Goal: Information Seeking & Learning: Learn about a topic

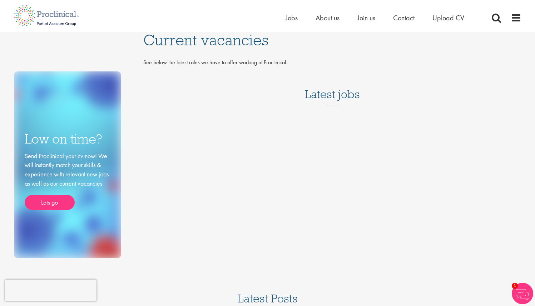
click at [340, 95] on h3 "Latest jobs" at bounding box center [332, 87] width 55 height 35
click at [52, 201] on link "Lets go" at bounding box center [50, 202] width 50 height 15
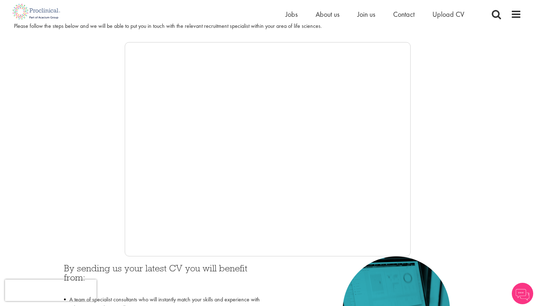
scroll to position [121, 0]
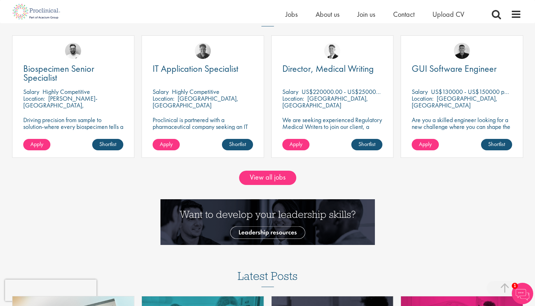
scroll to position [669, 0]
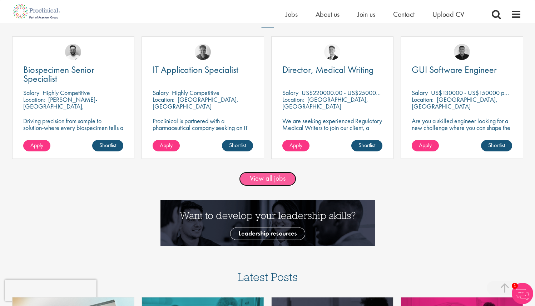
click at [263, 182] on link "View all jobs" at bounding box center [267, 179] width 57 height 14
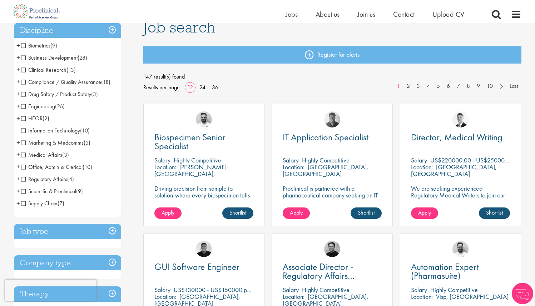
scroll to position [59, 0]
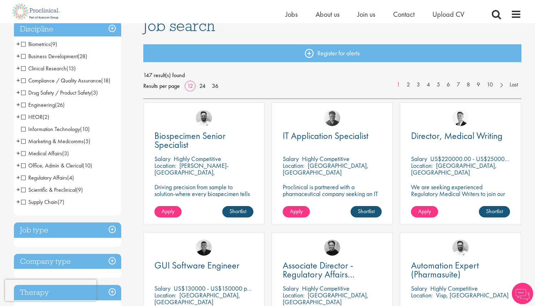
click at [27, 152] on span "Medical Affairs" at bounding box center [41, 153] width 41 height 7
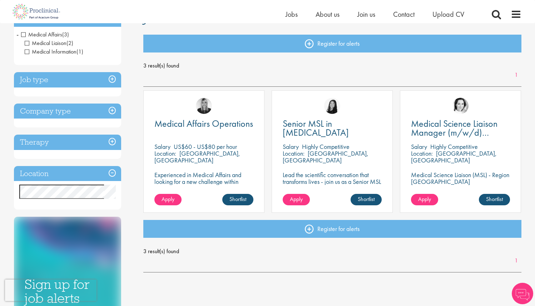
scroll to position [123, 0]
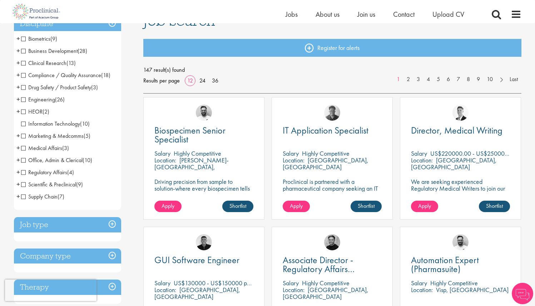
click at [20, 62] on li "Clinical Research (13) - + Clinical Research Associate (CRA) (2) Project/Study …" at bounding box center [67, 63] width 107 height 12
click at [22, 63] on span "Clinical Research" at bounding box center [43, 62] width 45 height 7
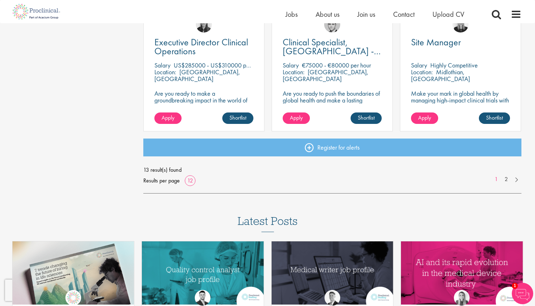
scroll to position [541, 0]
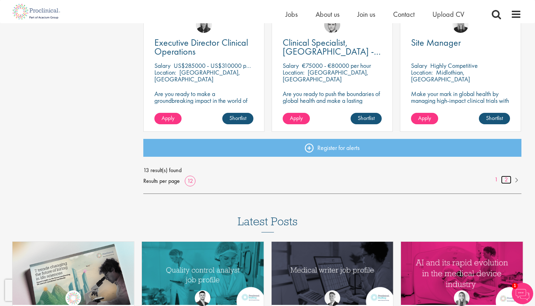
click at [507, 181] on link "2" at bounding box center [506, 180] width 10 height 8
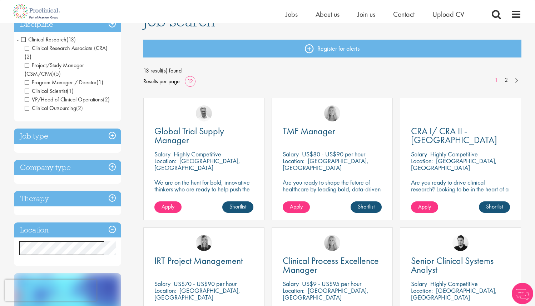
scroll to position [20, 0]
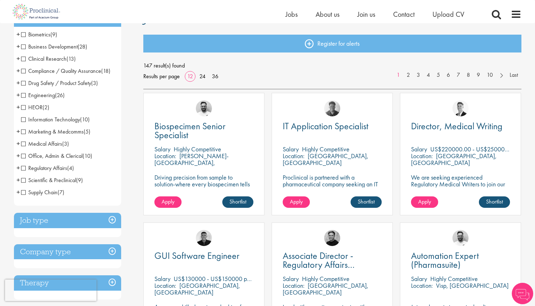
click at [38, 105] on span "HEOR" at bounding box center [31, 107] width 21 height 7
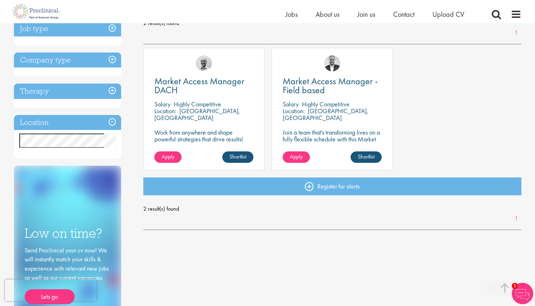
scroll to position [113, 0]
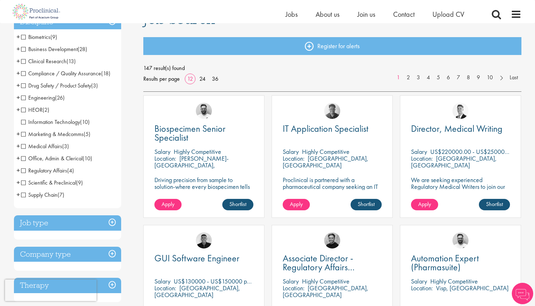
scroll to position [65, 0]
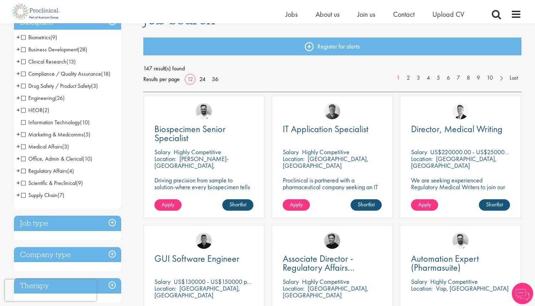
click at [22, 185] on span "Scientific & Preclinical" at bounding box center [48, 182] width 55 height 7
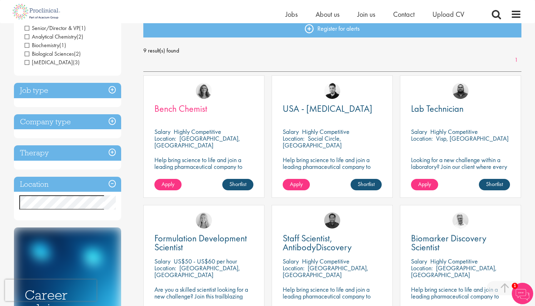
scroll to position [69, 0]
